Goal: Check status: Check status

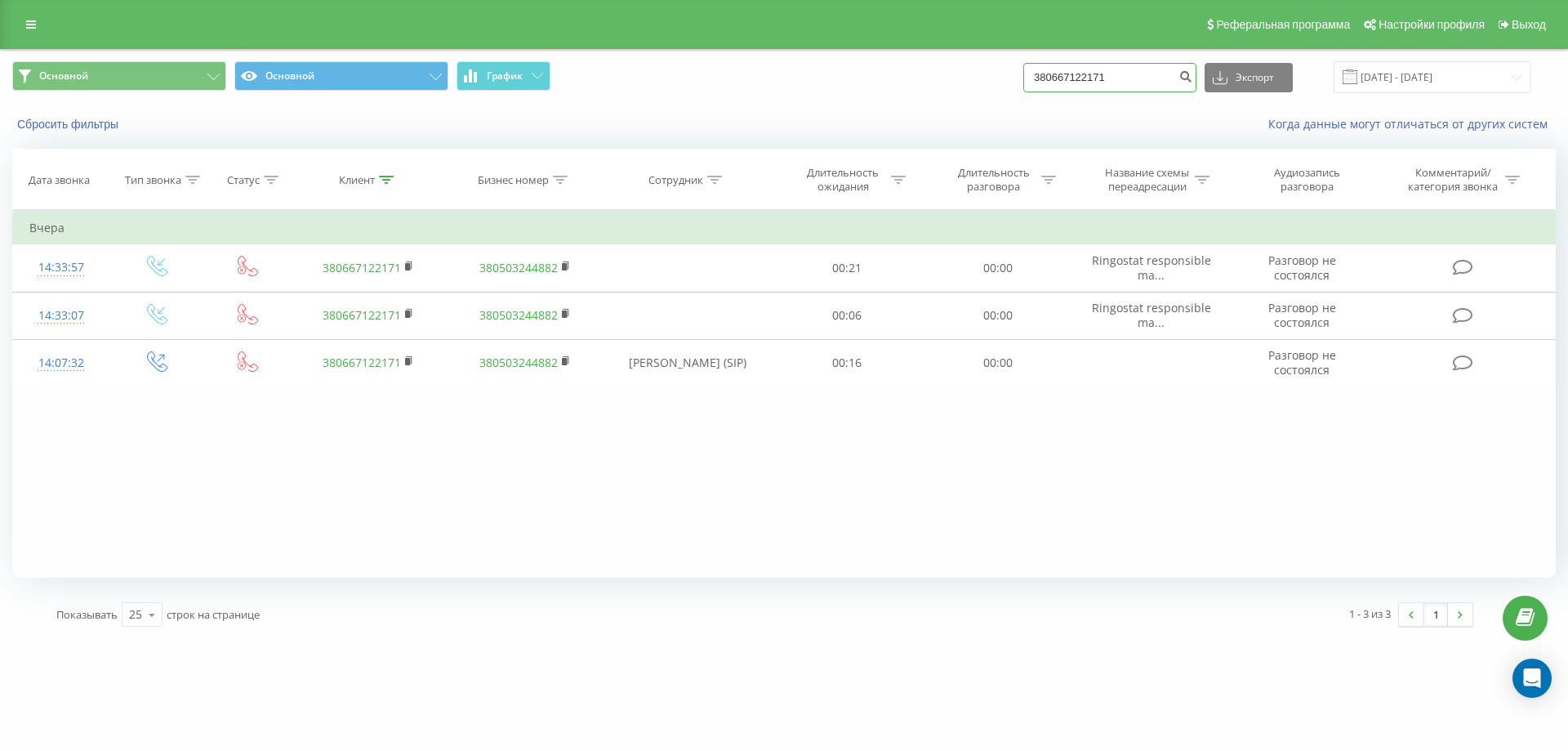
click at [1116, 72] on input "380667122171" at bounding box center [1110, 78] width 173 height 30
paste input "509643950"
type input "380509643950"
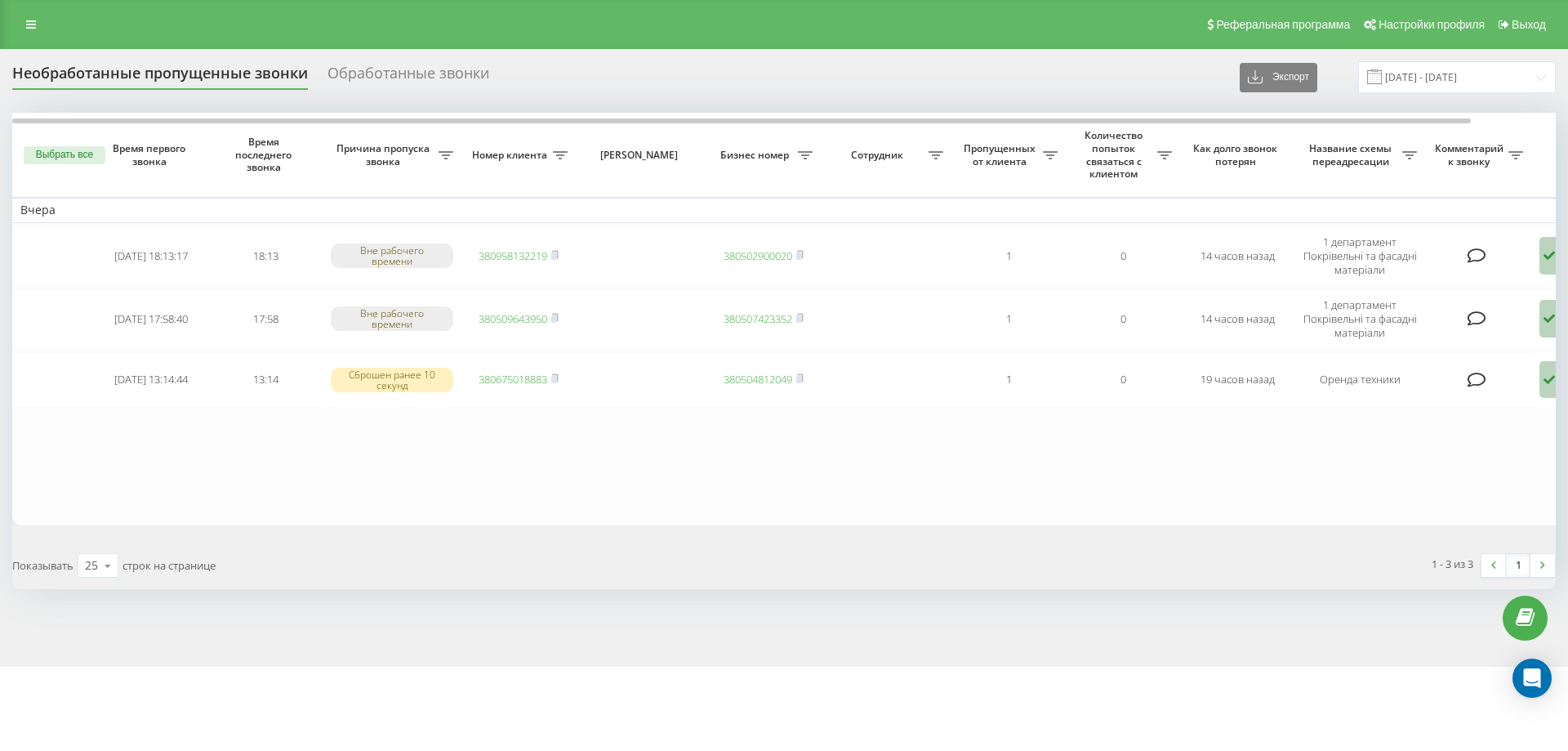
click at [1382, 75] on span at bounding box center [1374, 77] width 15 height 15
click at [1402, 81] on input "[DATE] - [DATE]" at bounding box center [1456, 77] width 198 height 31
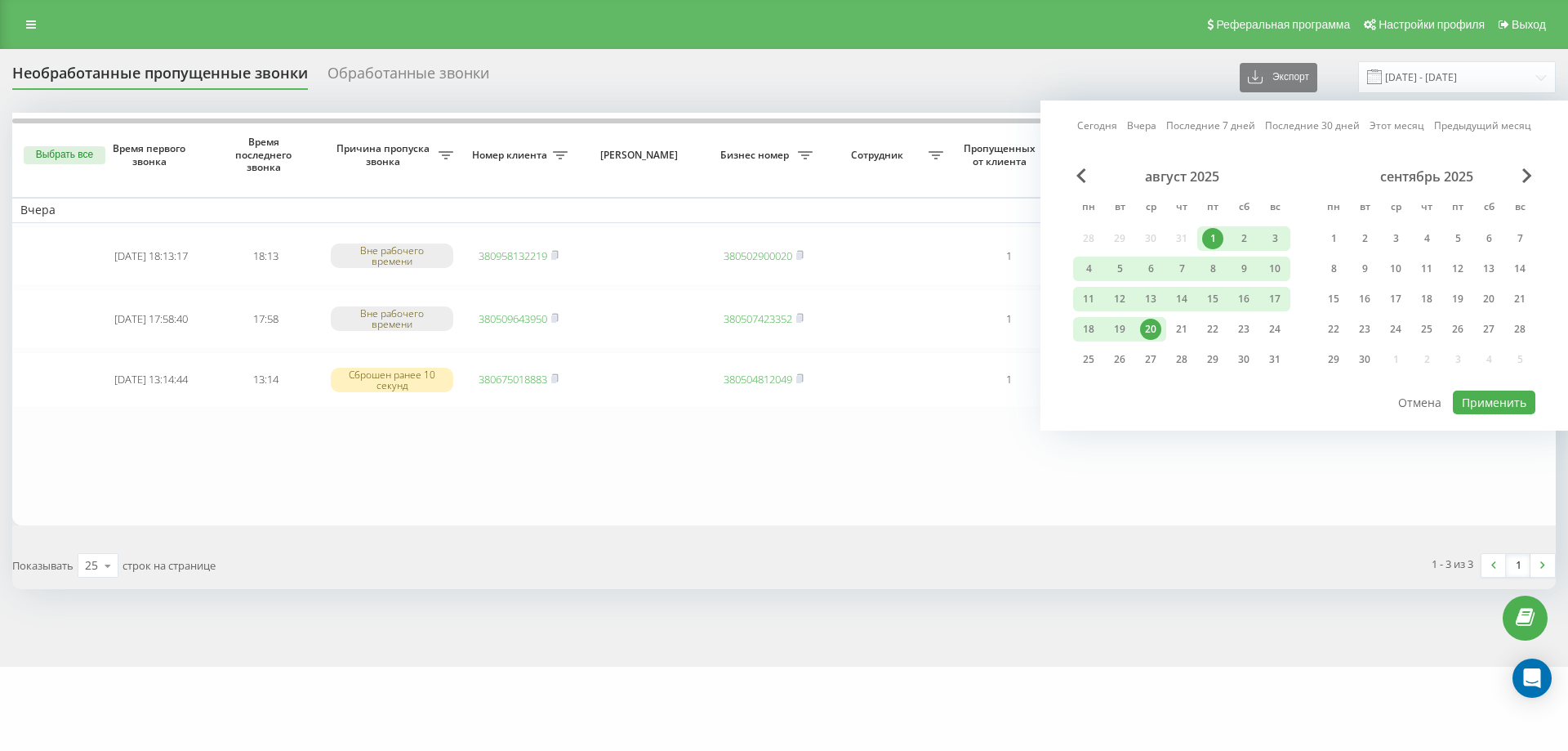
click at [1214, 239] on div "1" at bounding box center [1213, 239] width 22 height 22
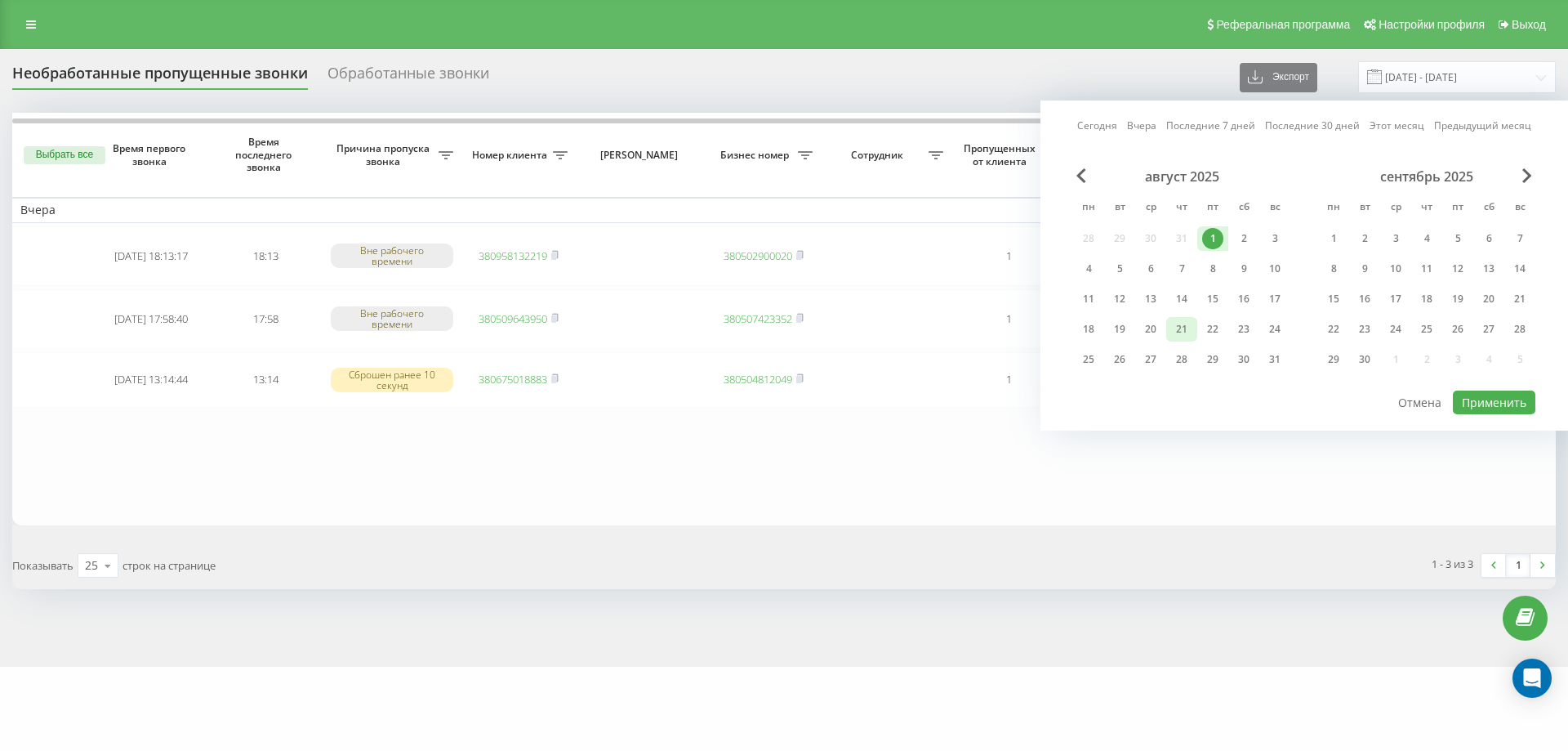
click at [1176, 328] on div "21" at bounding box center [1181, 330] width 22 height 22
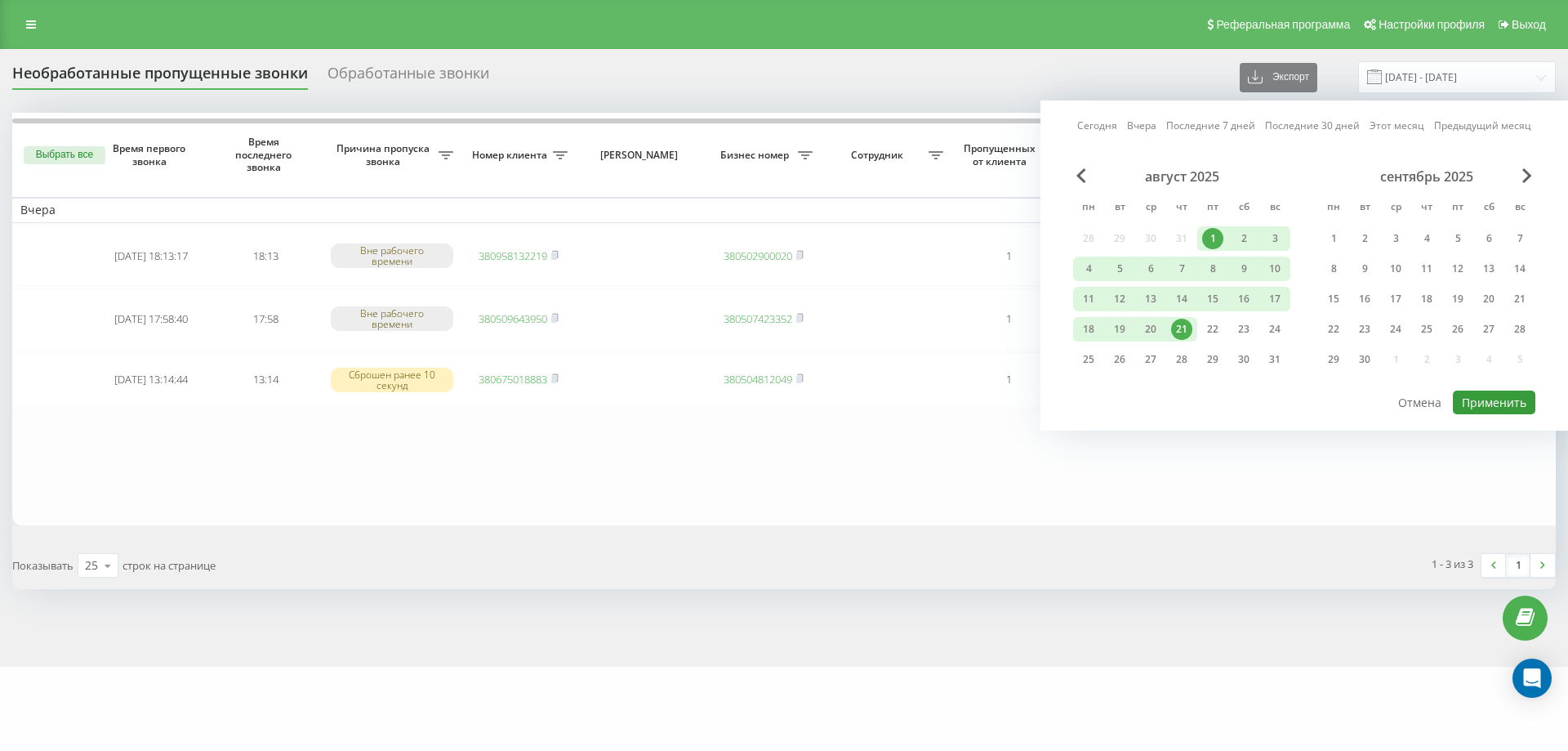
click at [1499, 392] on button "Применить" at bounding box center [1494, 403] width 83 height 24
type input "[DATE] - [DATE]"
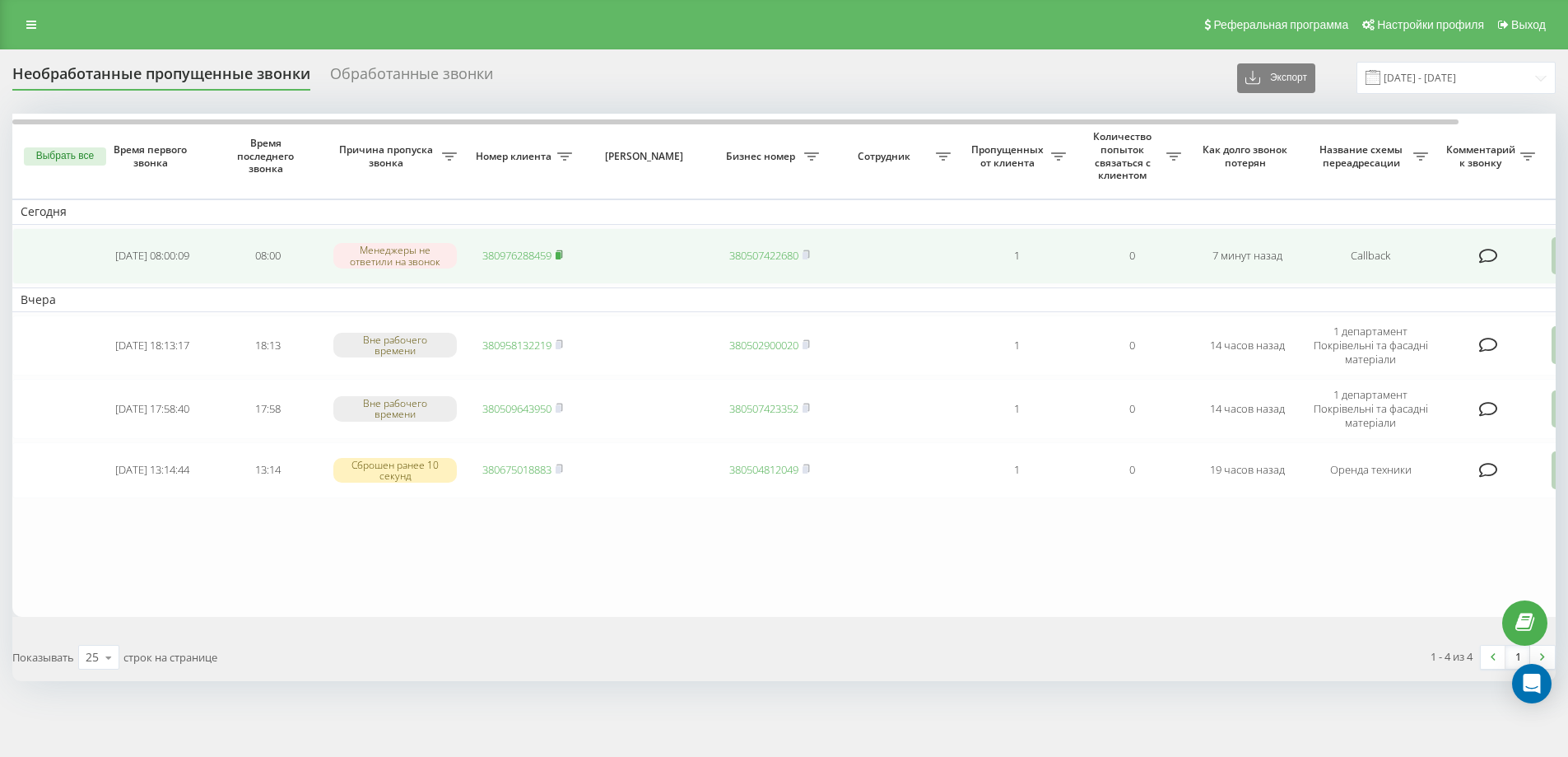
click at [563, 252] on icon at bounding box center [558, 255] width 7 height 10
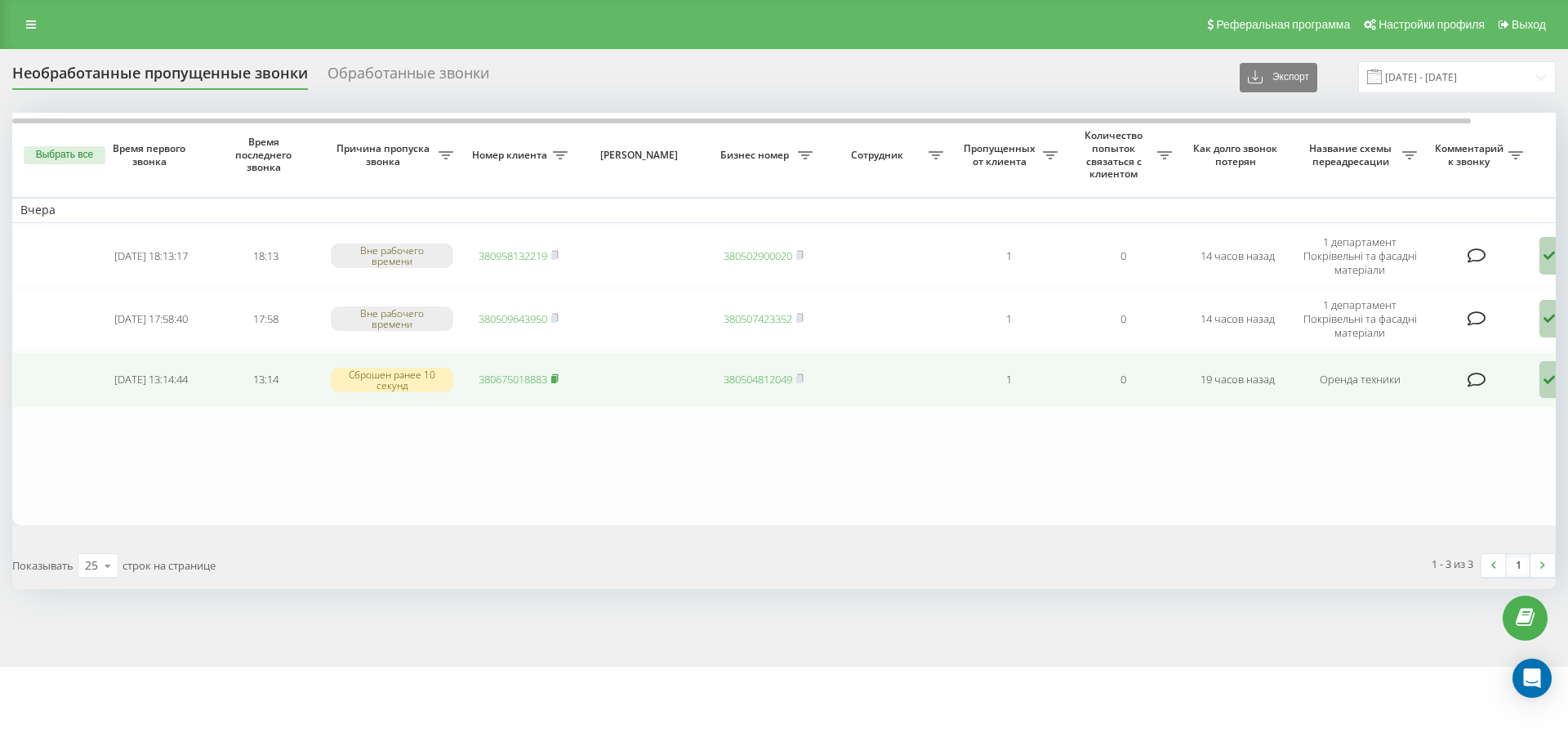
click at [556, 380] on rect at bounding box center [553, 379] width 5 height 7
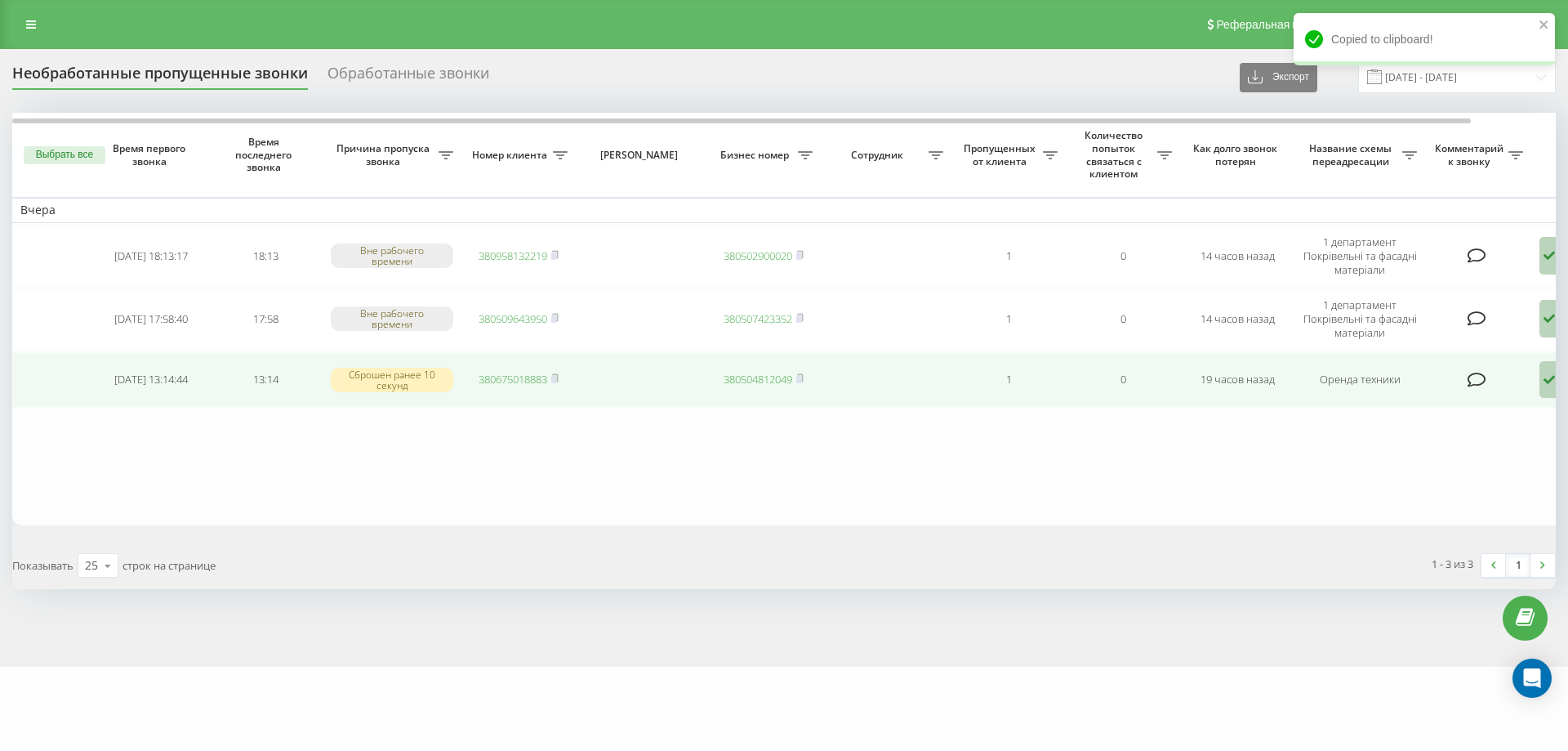
click at [1545, 391] on icon at bounding box center [1549, 380] width 20 height 37
click at [1509, 438] on span "Связался с клиентом с помощью другого канала" at bounding box center [1470, 443] width 273 height 16
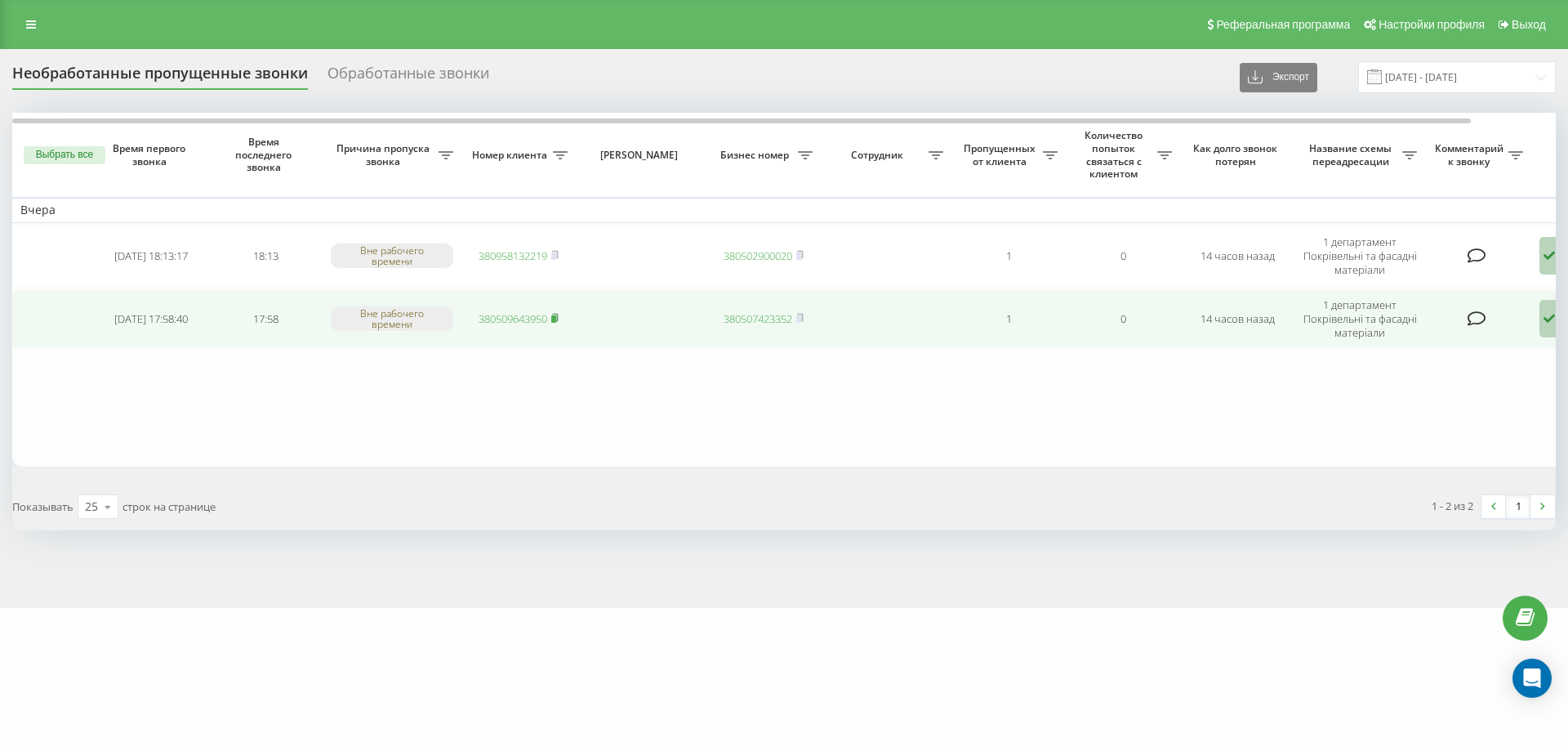
click at [558, 315] on icon at bounding box center [554, 318] width 7 height 10
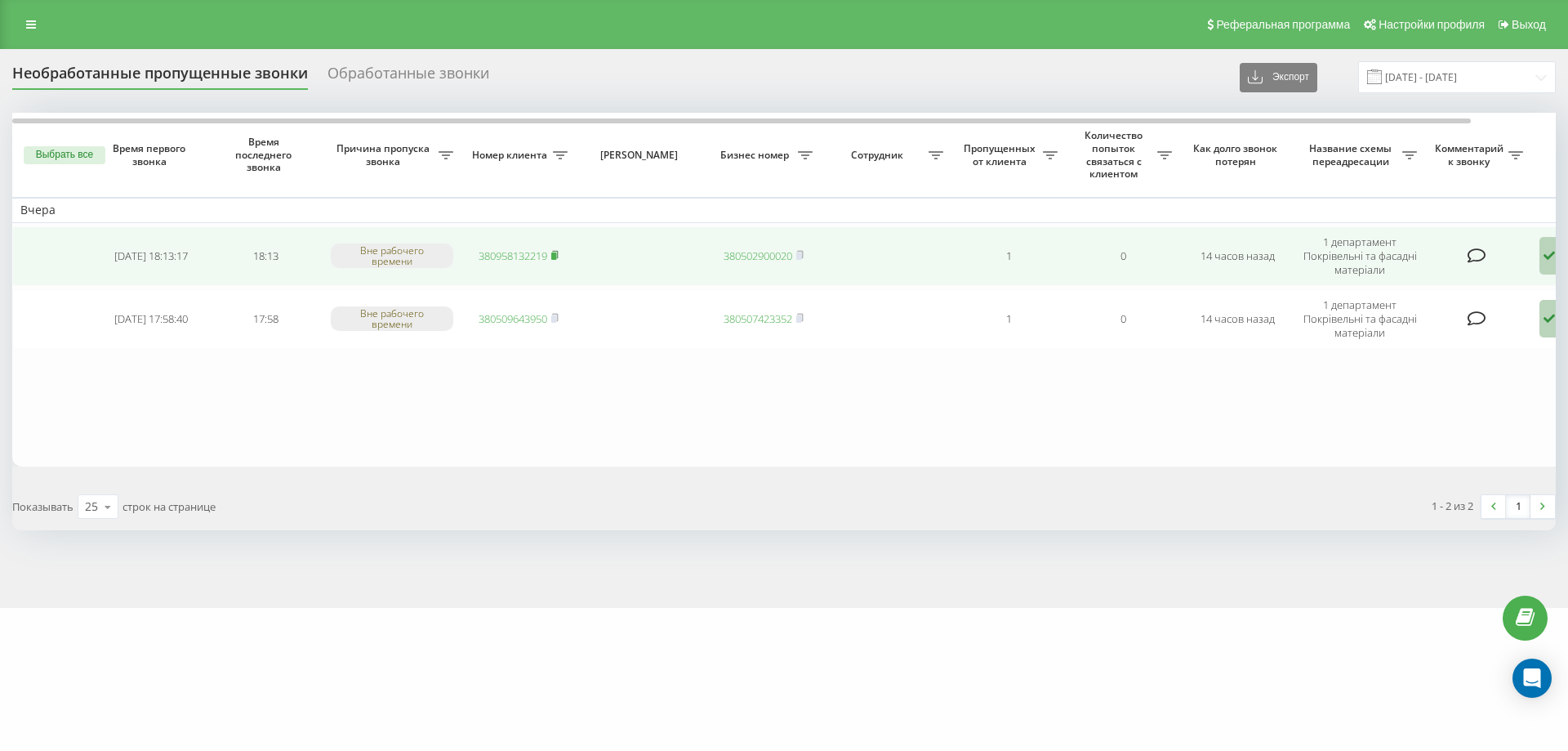
click at [555, 255] on rect at bounding box center [553, 256] width 5 height 7
